Goal: Task Accomplishment & Management: Manage account settings

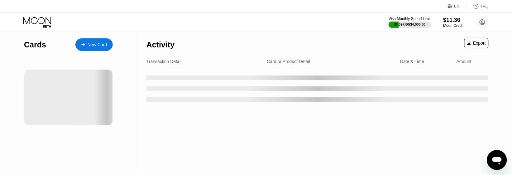
click at [428, 48] on div "Activity Export" at bounding box center [318, 43] width 342 height 22
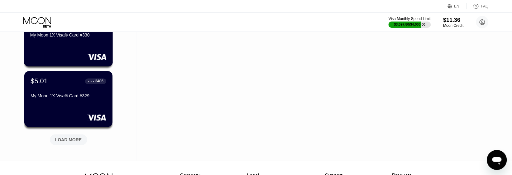
scroll to position [351, 0]
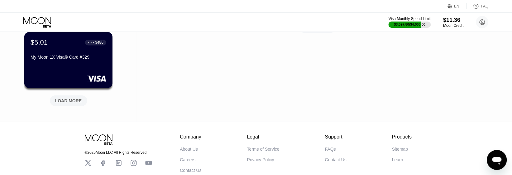
click at [82, 100] on div "LOAD MORE" at bounding box center [68, 100] width 37 height 11
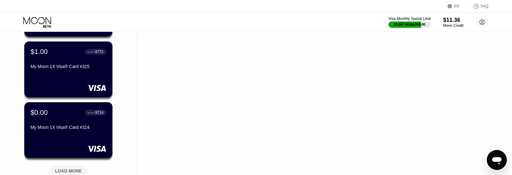
scroll to position [623, 0]
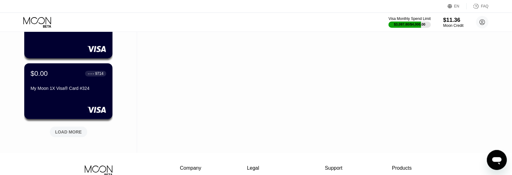
click at [77, 134] on div "LOAD MORE" at bounding box center [68, 132] width 27 height 6
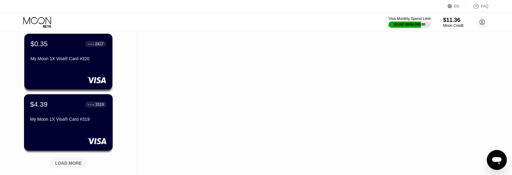
scroll to position [935, 0]
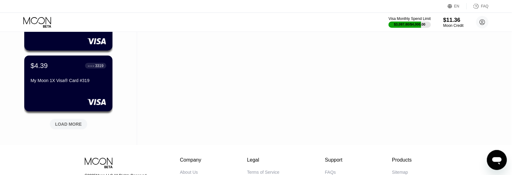
click at [79, 126] on div "LOAD MORE" at bounding box center [68, 124] width 27 height 6
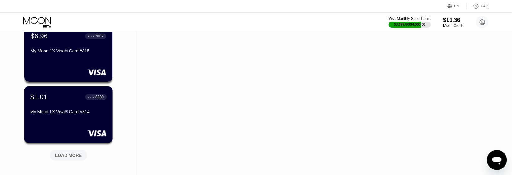
scroll to position [1247, 0]
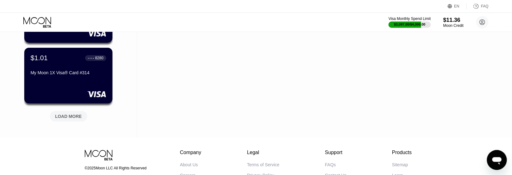
click at [80, 120] on div "LOAD MORE" at bounding box center [68, 116] width 37 height 11
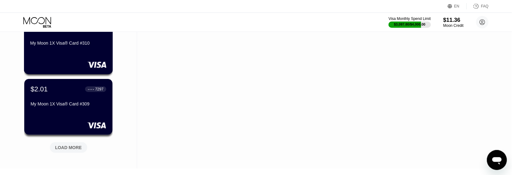
scroll to position [1559, 0]
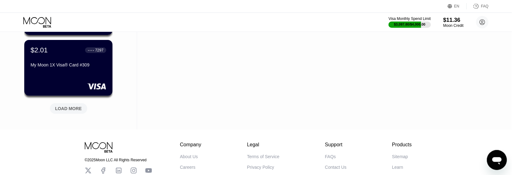
click at [75, 110] on div "LOAD MORE" at bounding box center [68, 109] width 27 height 6
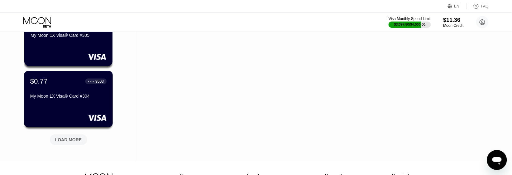
scroll to position [1870, 0]
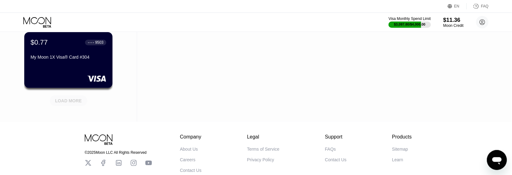
click at [73, 99] on div "LOAD MORE" at bounding box center [68, 101] width 27 height 6
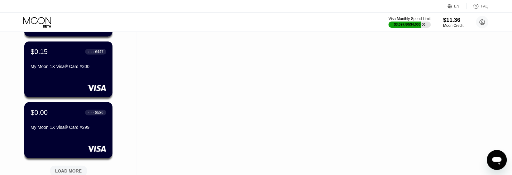
scroll to position [2143, 0]
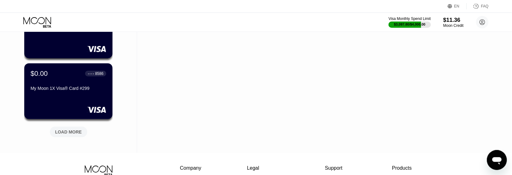
click at [66, 134] on div "LOAD MORE" at bounding box center [68, 132] width 27 height 6
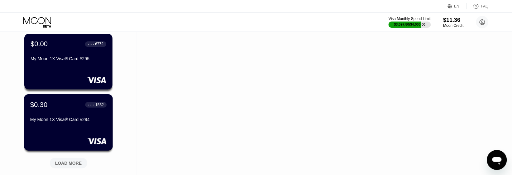
scroll to position [2455, 0]
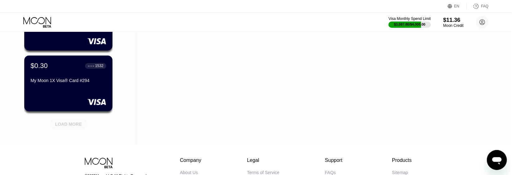
click at [70, 124] on div "LOAD MORE" at bounding box center [68, 124] width 27 height 6
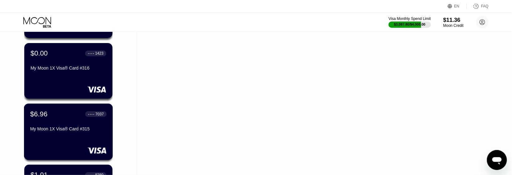
scroll to position [1208, 0]
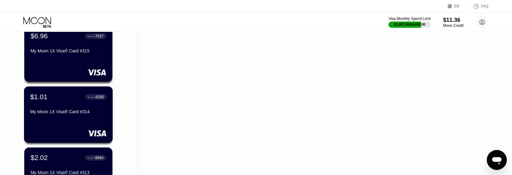
click at [70, 124] on div "$1.01 ● ● ● ● 8280 My Moon 1X Visa® Card #314" at bounding box center [68, 114] width 89 height 56
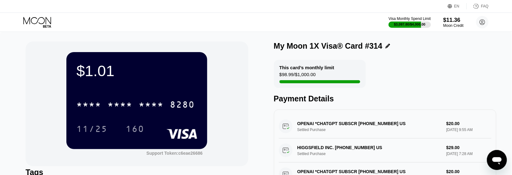
click at [244, 83] on div "$1.01 * * * * * * * * * * * * 8280 11/25 160 Support Token: c6eae26686" at bounding box center [137, 103] width 223 height 125
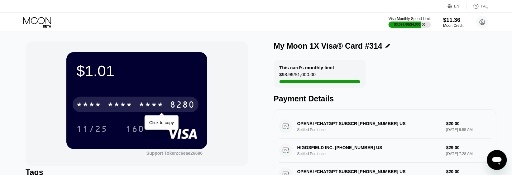
click at [132, 106] on div "* * * *" at bounding box center [120, 105] width 25 height 10
click at [29, 142] on div "$1.01 4513 6500 2541 8280 Click to copy 11/25 160 Support Token: c6eae26686" at bounding box center [137, 103] width 223 height 125
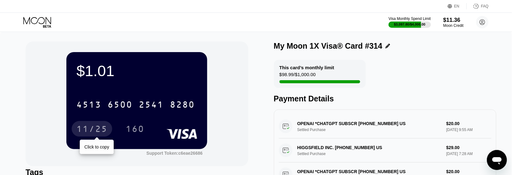
click at [98, 132] on div "11/25" at bounding box center [91, 130] width 31 height 10
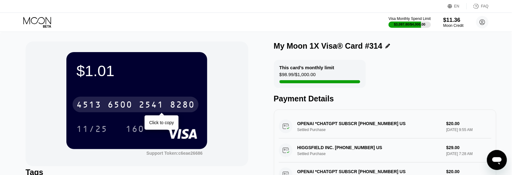
click at [94, 106] on div "4513" at bounding box center [88, 105] width 25 height 10
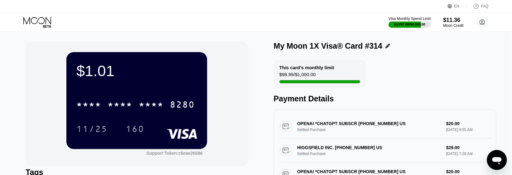
click at [35, 24] on icon at bounding box center [37, 22] width 29 height 11
